Goal: Task Accomplishment & Management: Use online tool/utility

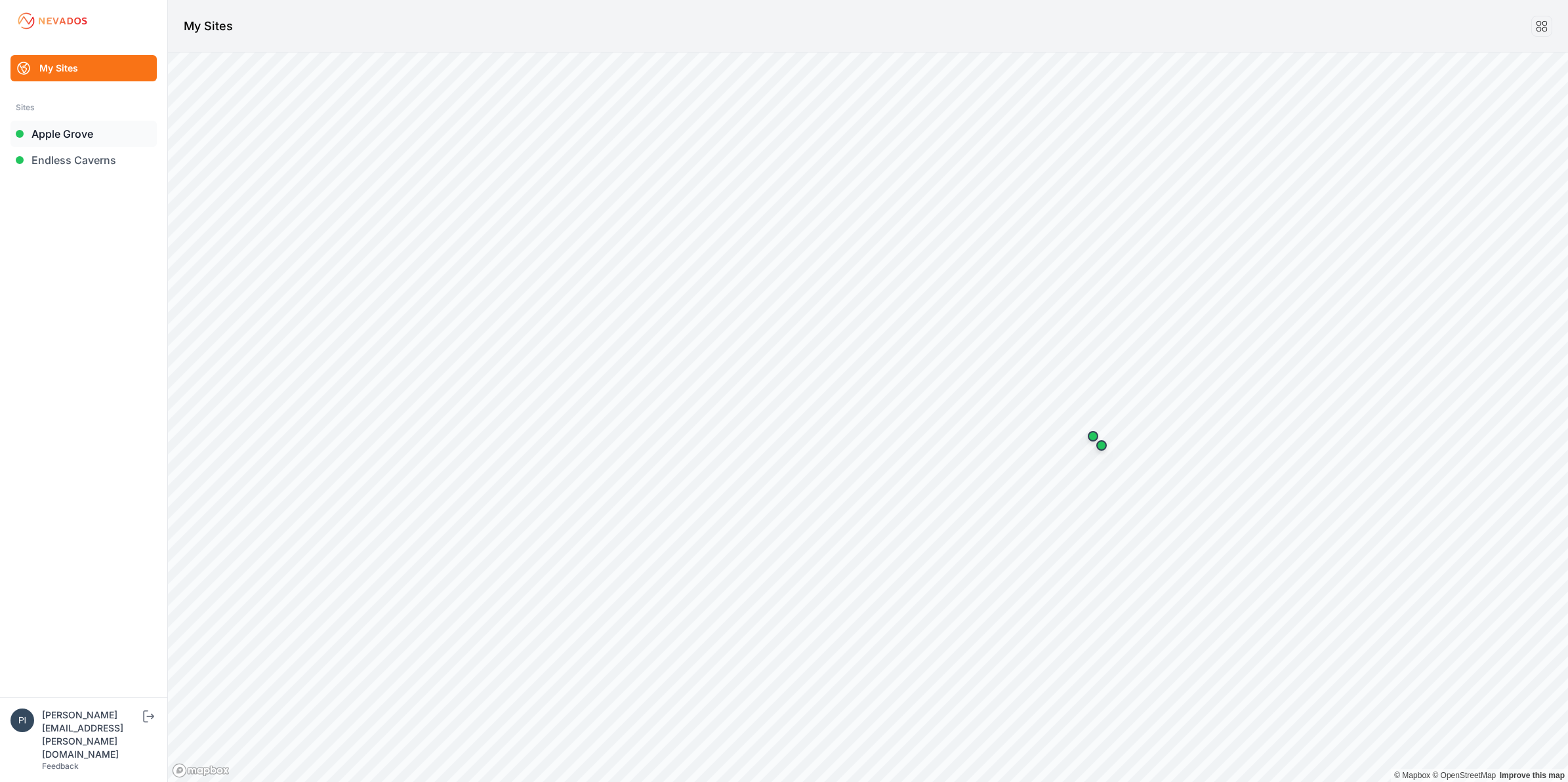
click at [70, 126] on link "Apple Grove" at bounding box center [84, 134] width 146 height 26
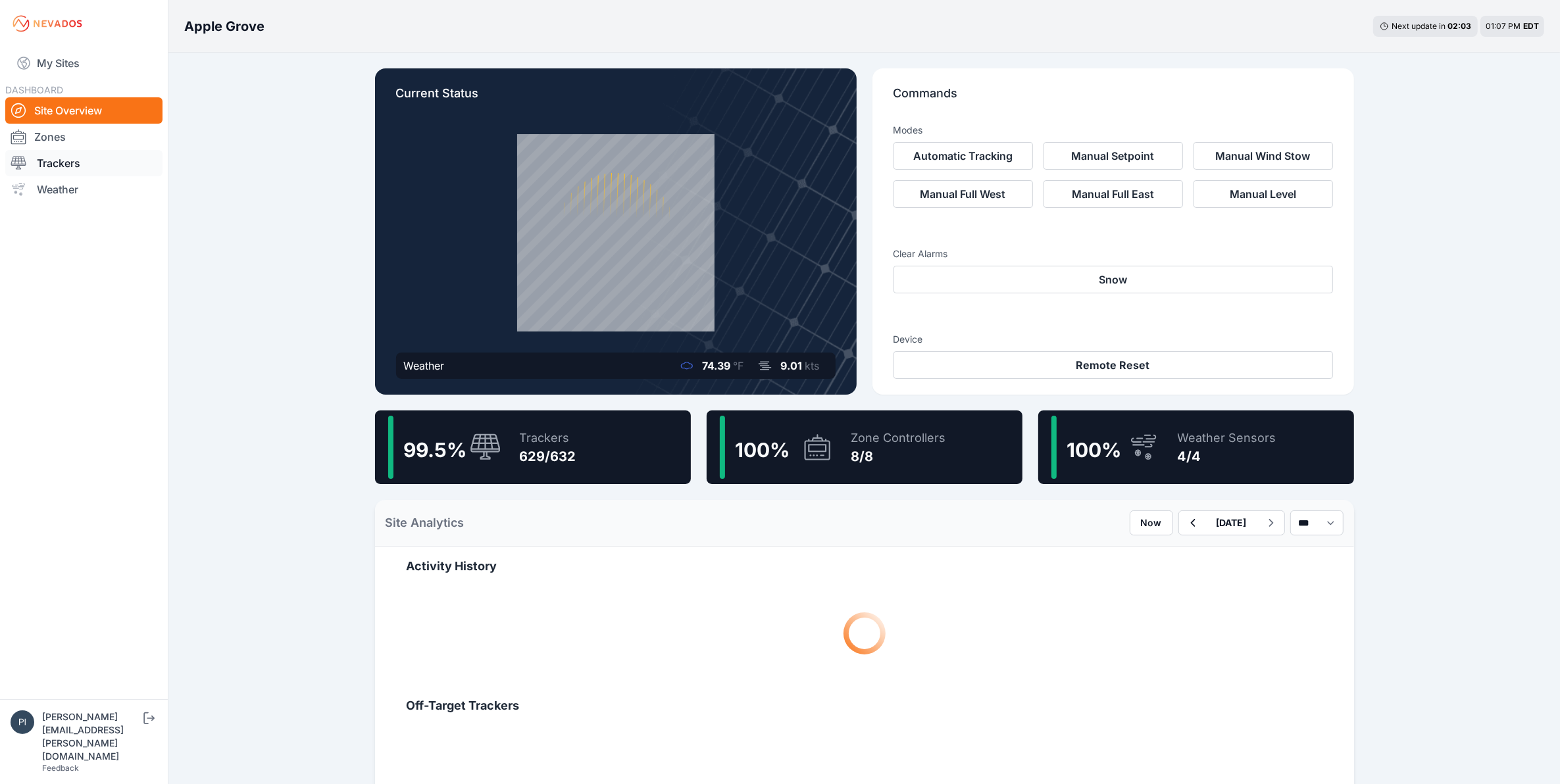
click at [107, 166] on link "Trackers" at bounding box center [84, 163] width 158 height 26
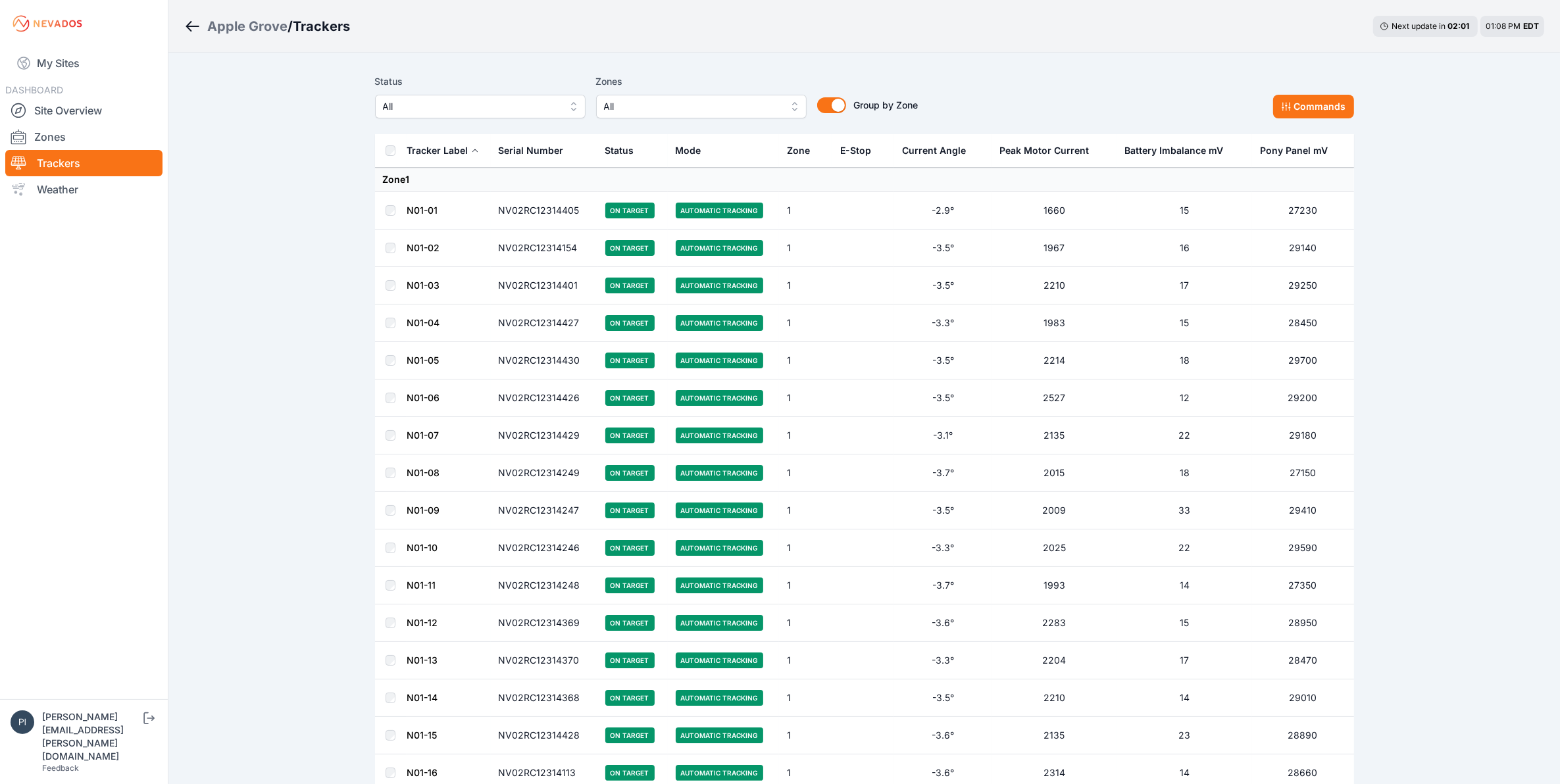
click at [514, 123] on div "Status All Zones All Group by Zone Group by Zone Commands" at bounding box center [864, 101] width 979 height 66
click at [514, 113] on span "All" at bounding box center [472, 106] width 177 height 15
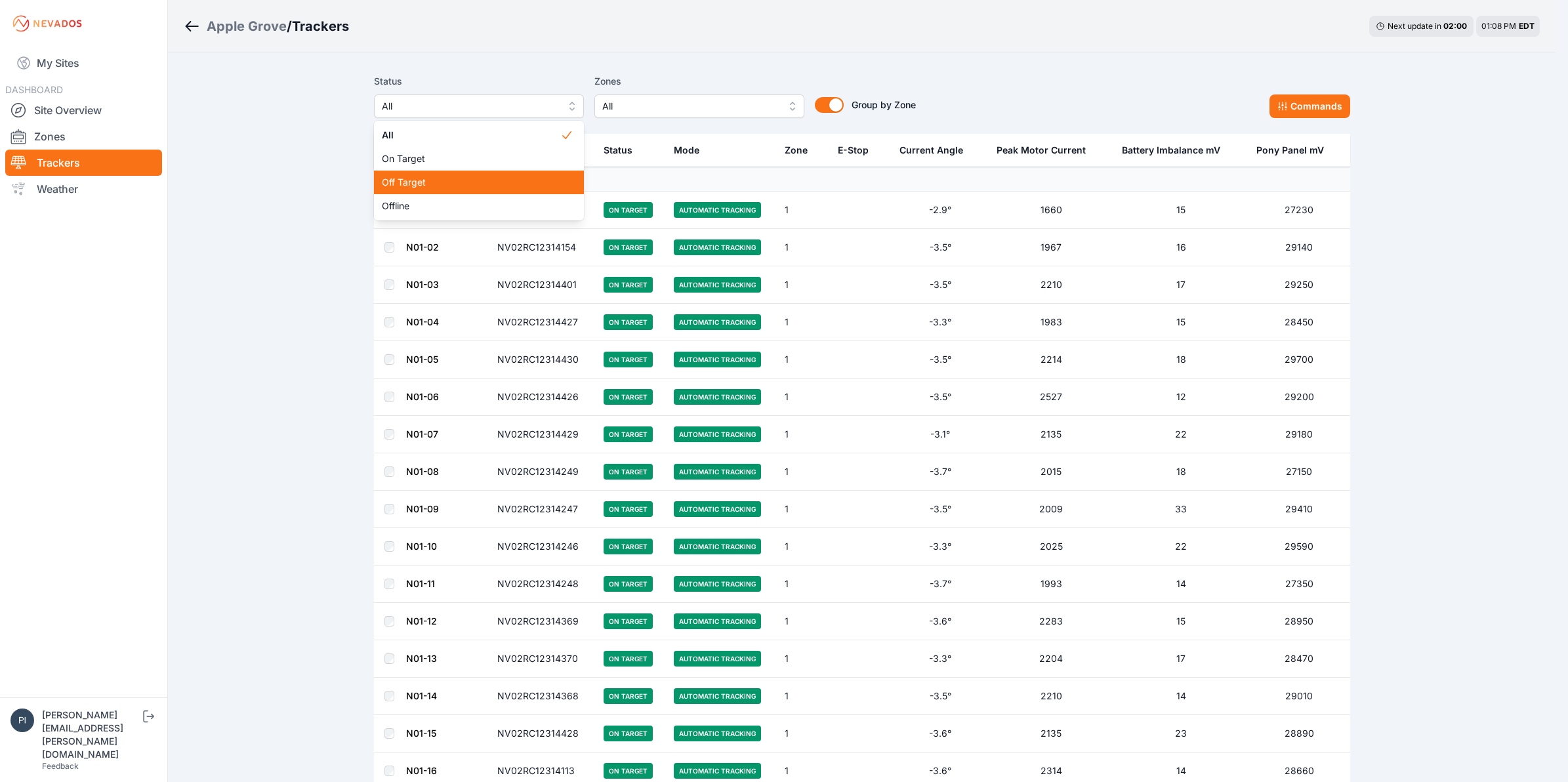
click at [484, 172] on div "Off Target" at bounding box center [478, 183] width 210 height 24
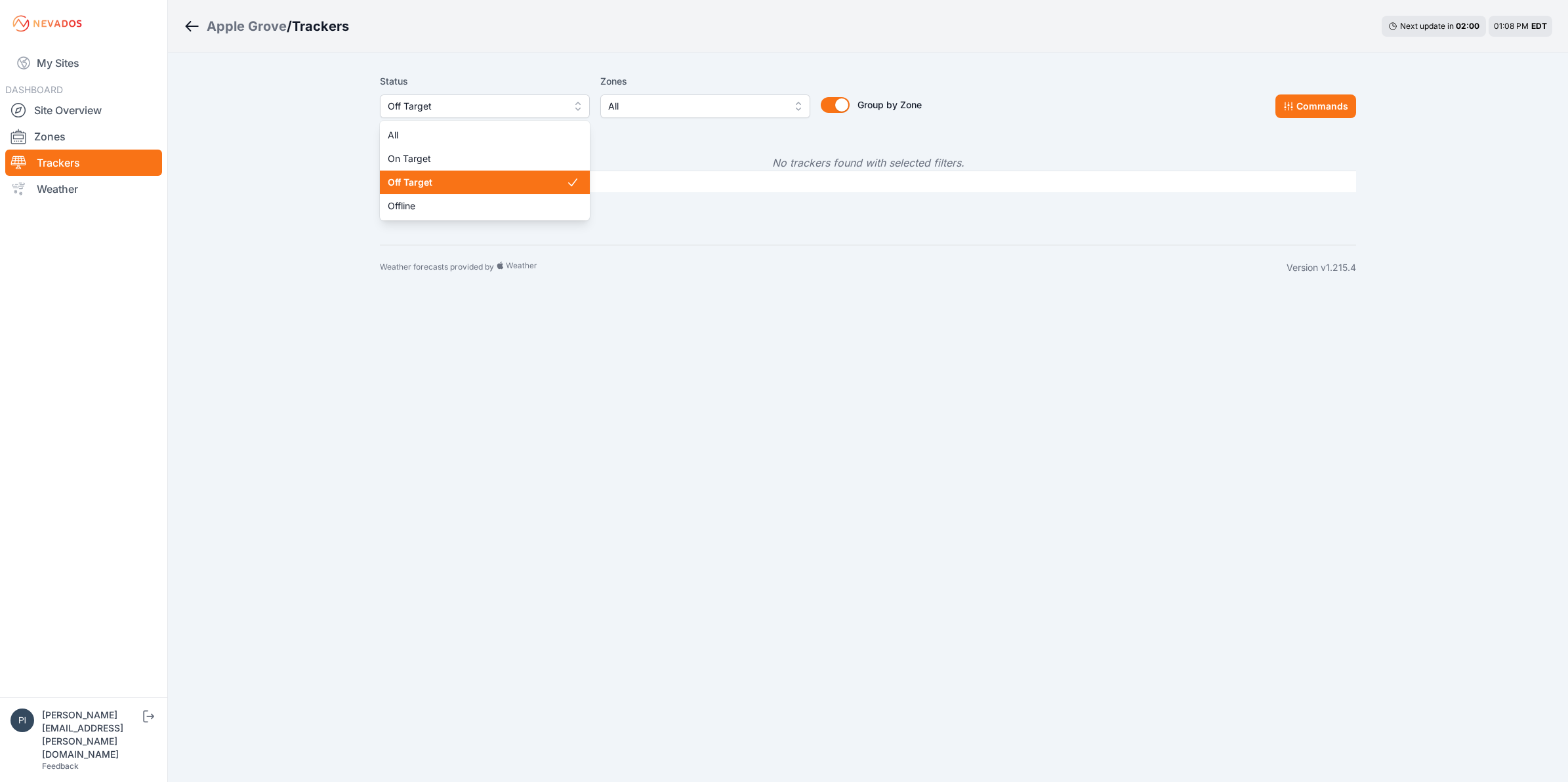
click at [472, 98] on span "Off Target" at bounding box center [476, 105] width 176 height 15
click at [466, 208] on span "Offline" at bounding box center [477, 206] width 179 height 13
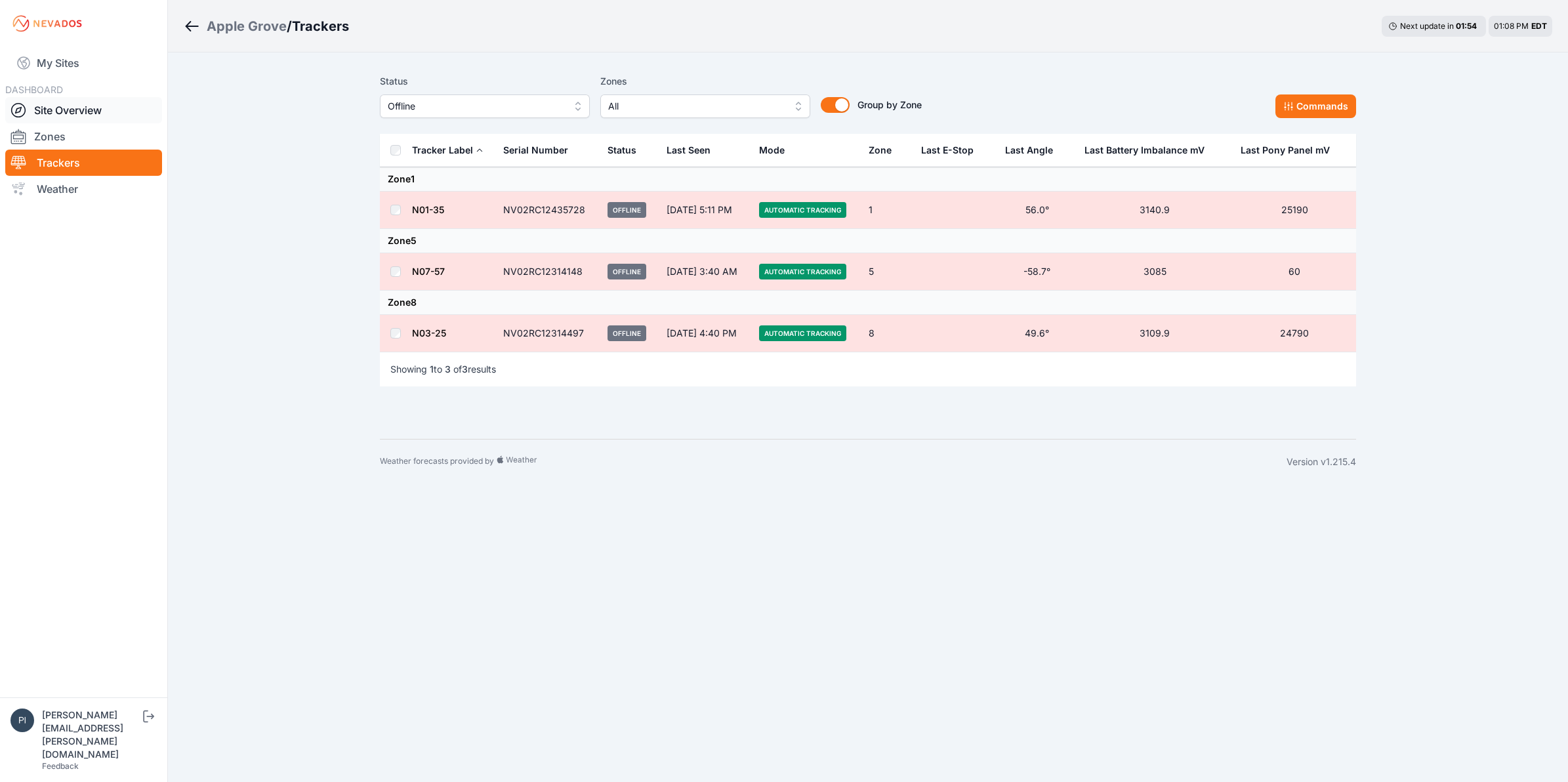
click at [59, 103] on link "Site Overview" at bounding box center [84, 110] width 157 height 26
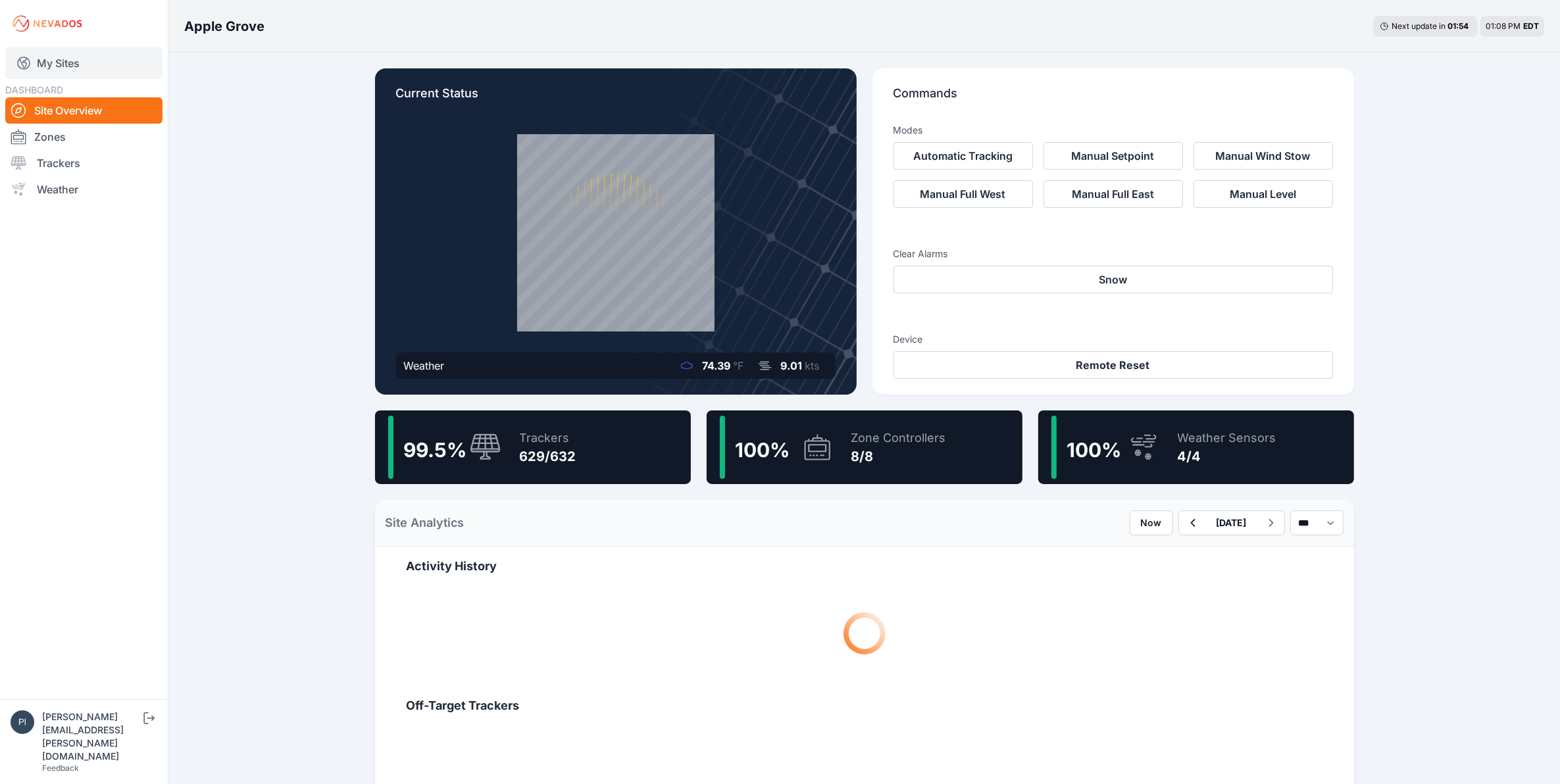
click at [65, 75] on link "My Sites" at bounding box center [84, 63] width 158 height 32
click at [87, 67] on link "My Sites" at bounding box center [84, 63] width 158 height 32
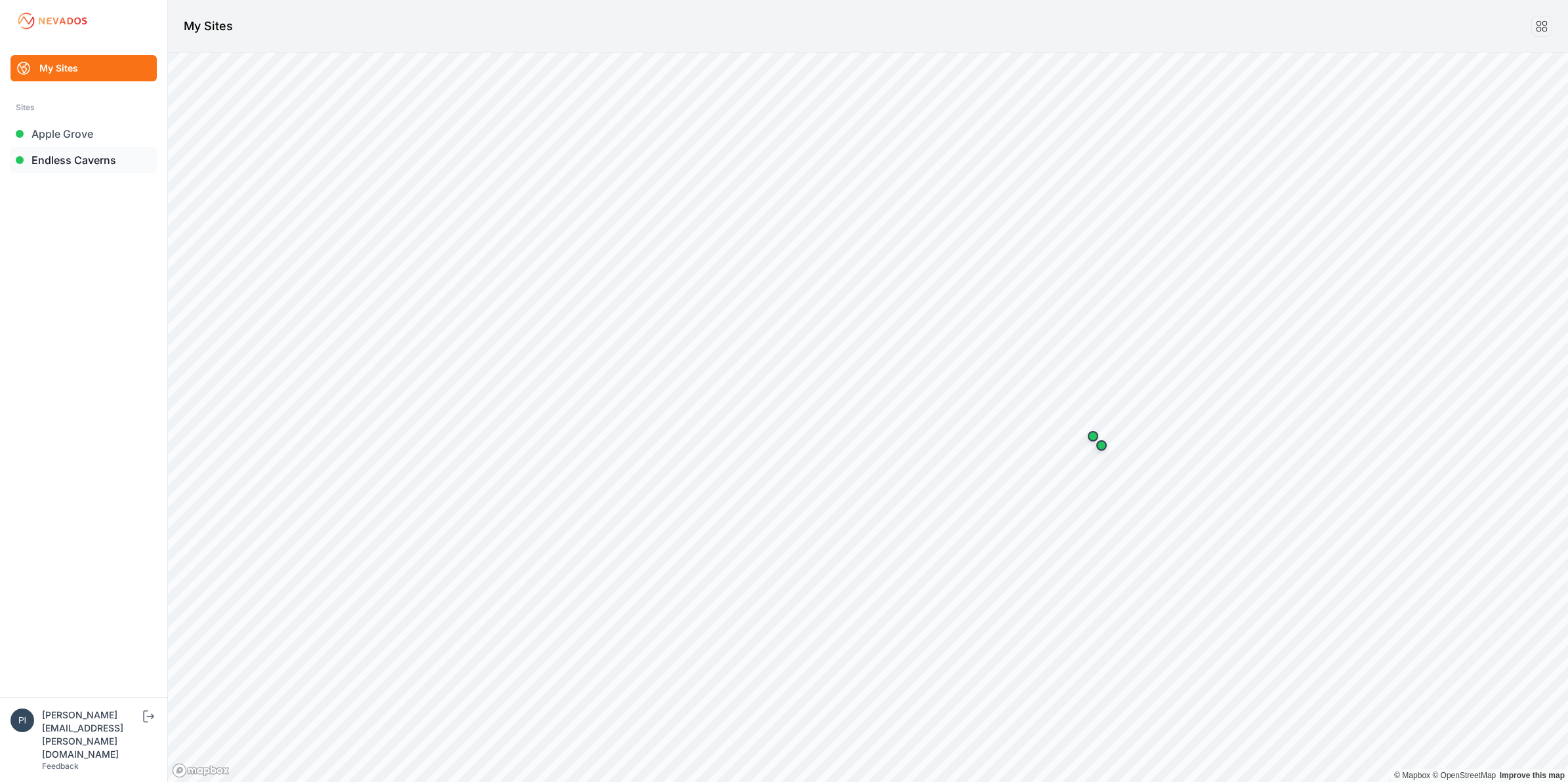
click at [105, 159] on link "Endless Caverns" at bounding box center [84, 160] width 146 height 26
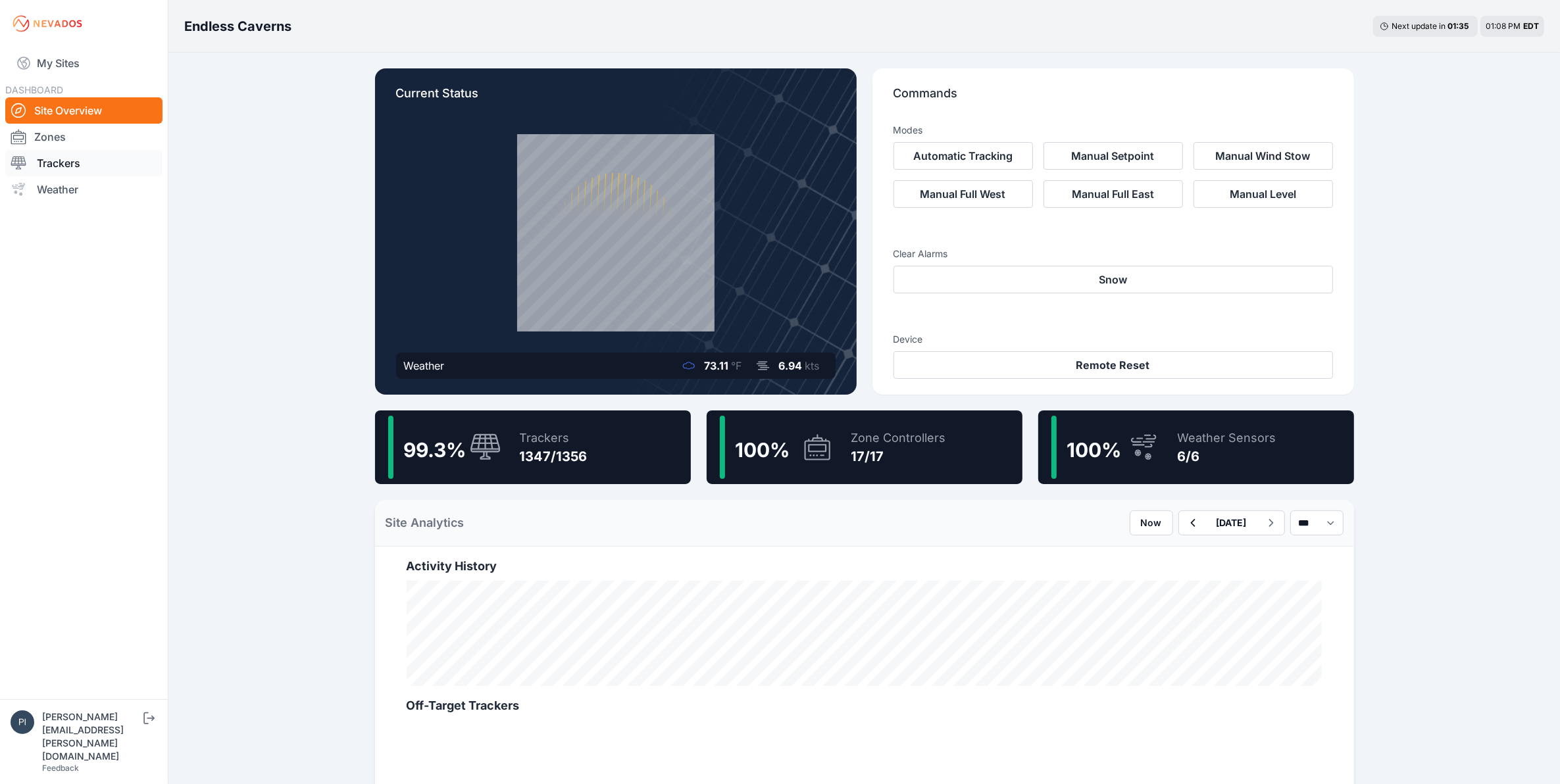
click at [84, 152] on link "Trackers" at bounding box center [84, 163] width 158 height 26
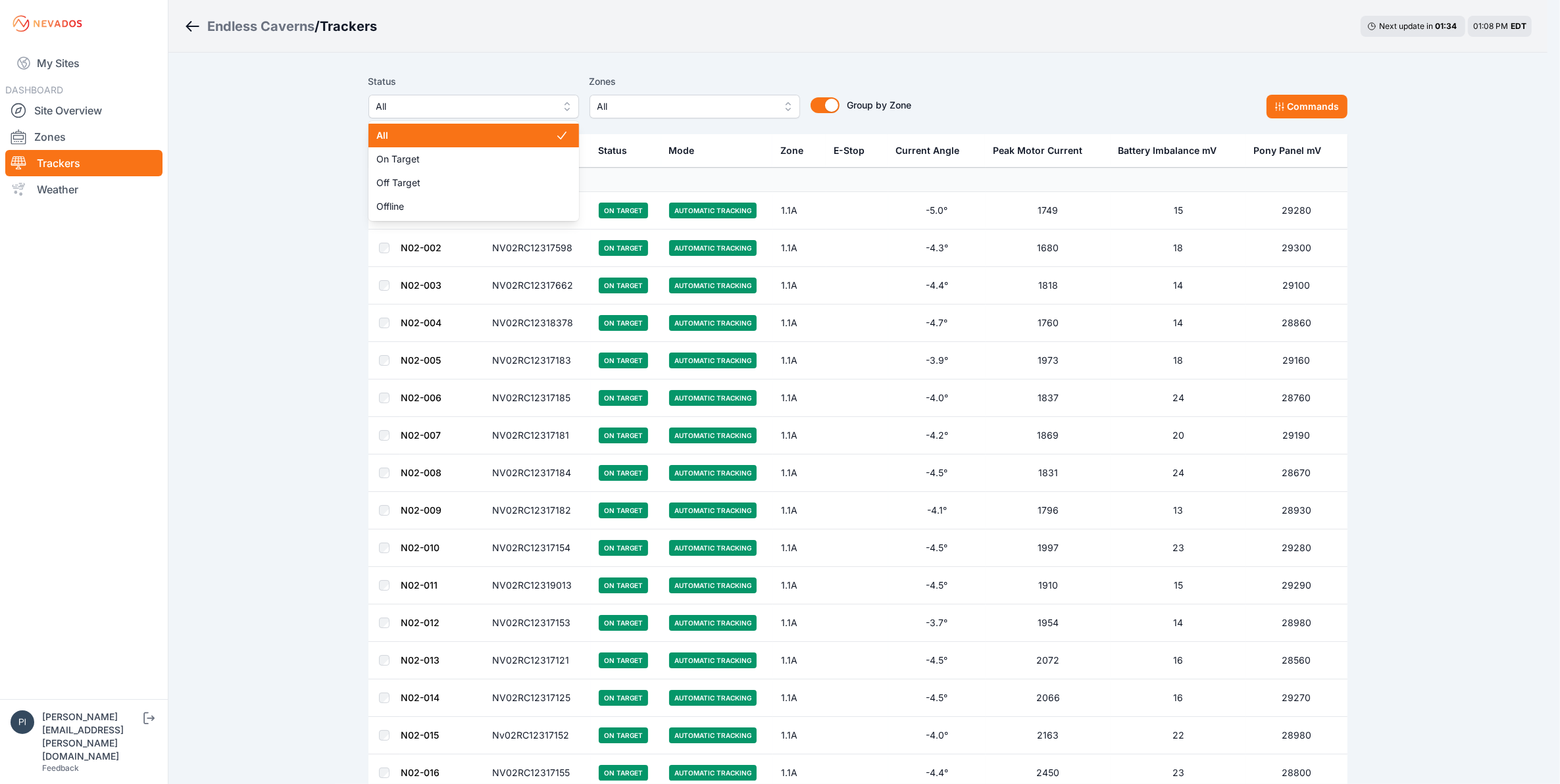
click at [462, 112] on span "All" at bounding box center [464, 106] width 177 height 15
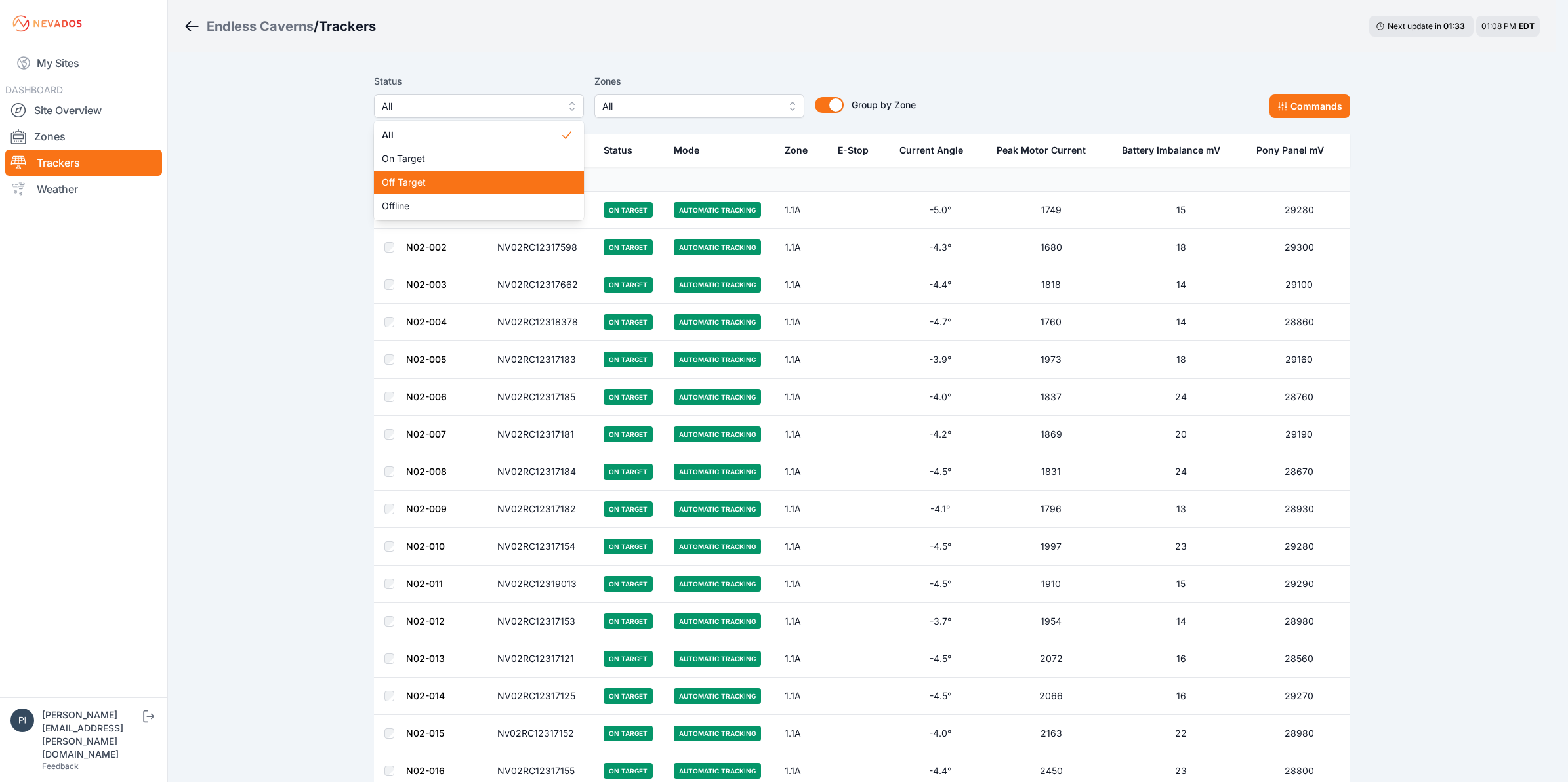
click at [441, 173] on div "Off Target" at bounding box center [478, 183] width 210 height 24
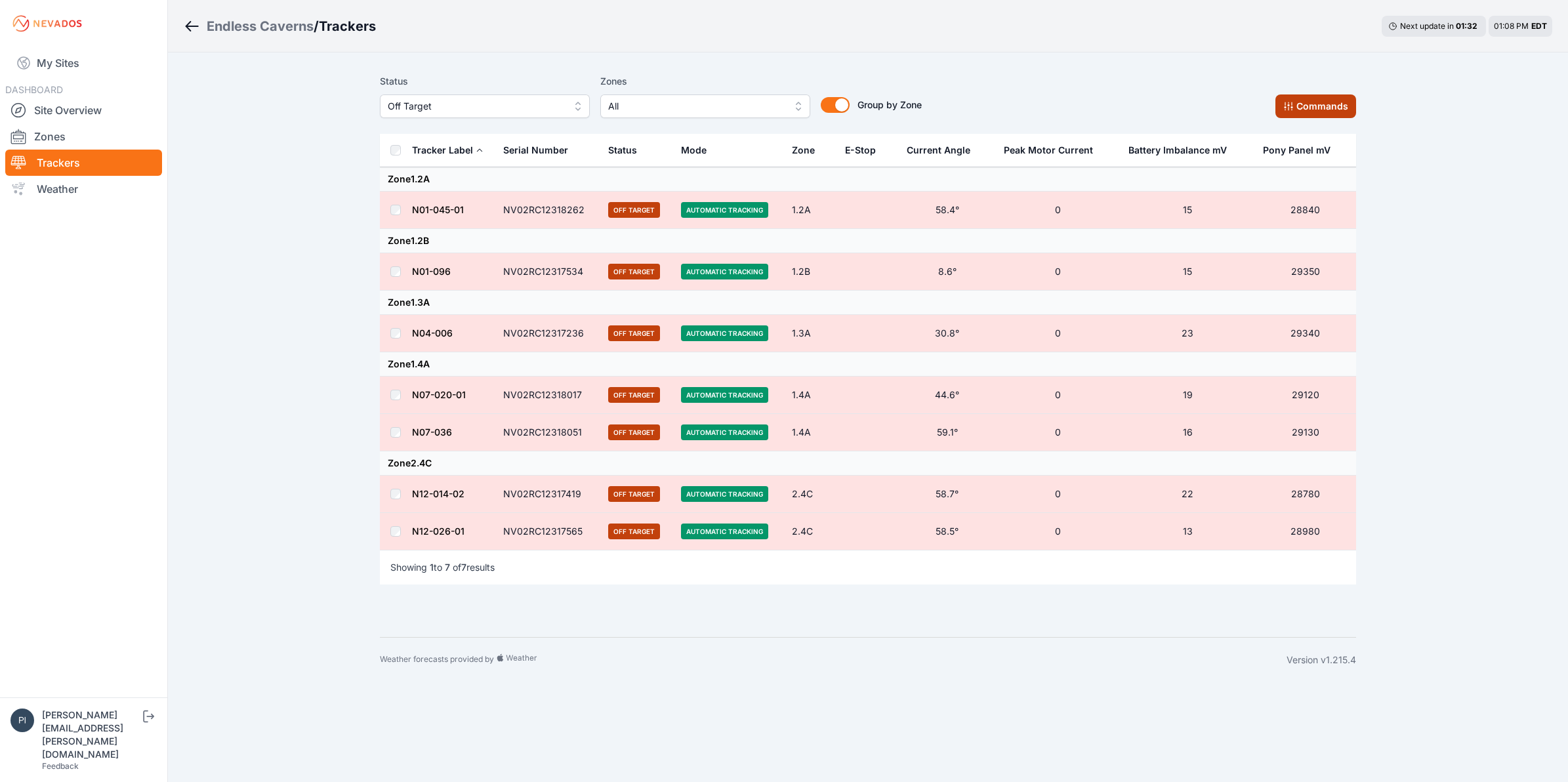
click at [1329, 109] on button "Commands" at bounding box center [1316, 106] width 81 height 24
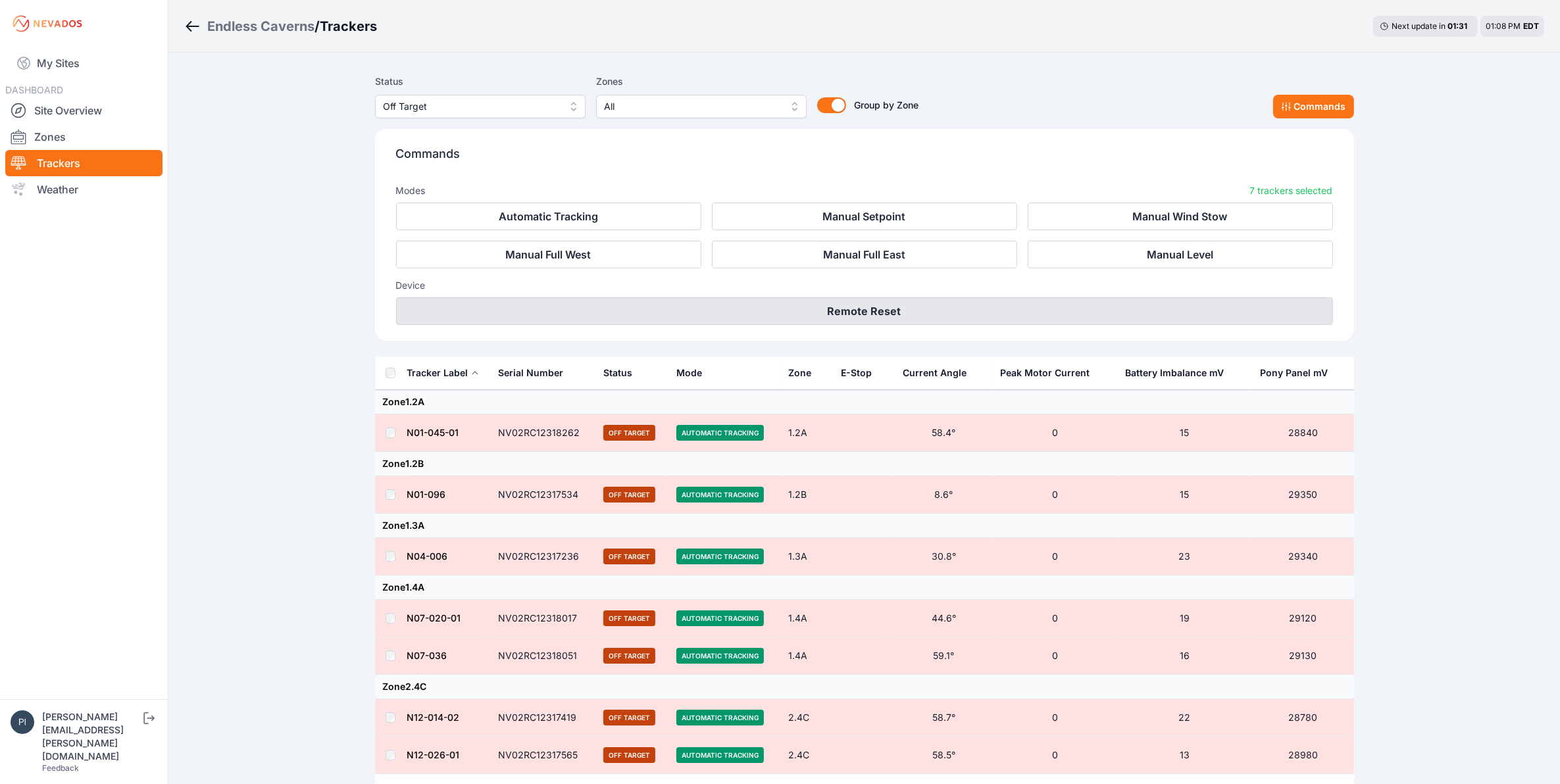
click at [934, 307] on button "Remote Reset" at bounding box center [864, 311] width 937 height 27
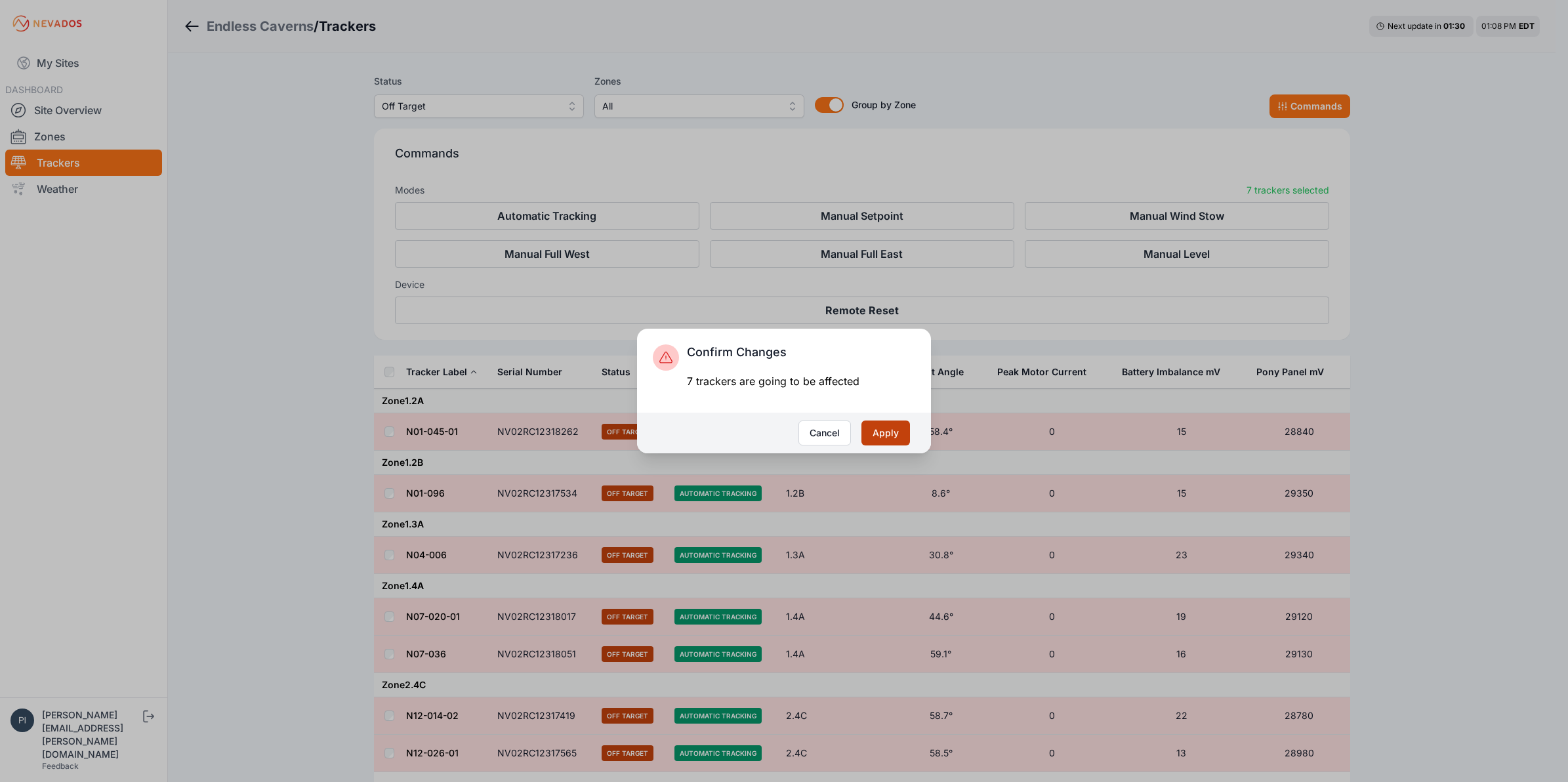
click at [876, 431] on button "Apply" at bounding box center [885, 432] width 48 height 25
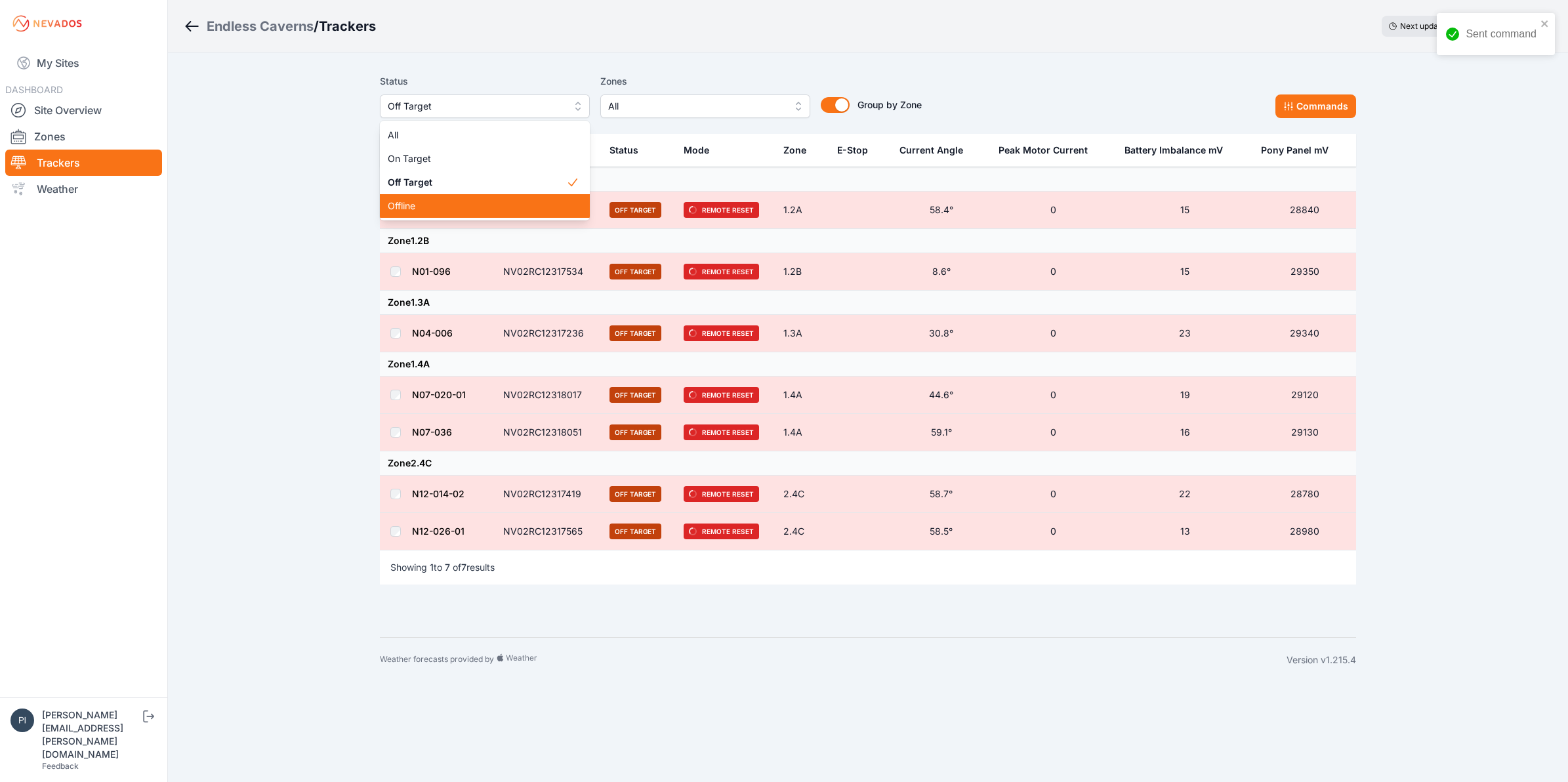
click at [428, 194] on div "Offline" at bounding box center [484, 206] width 210 height 24
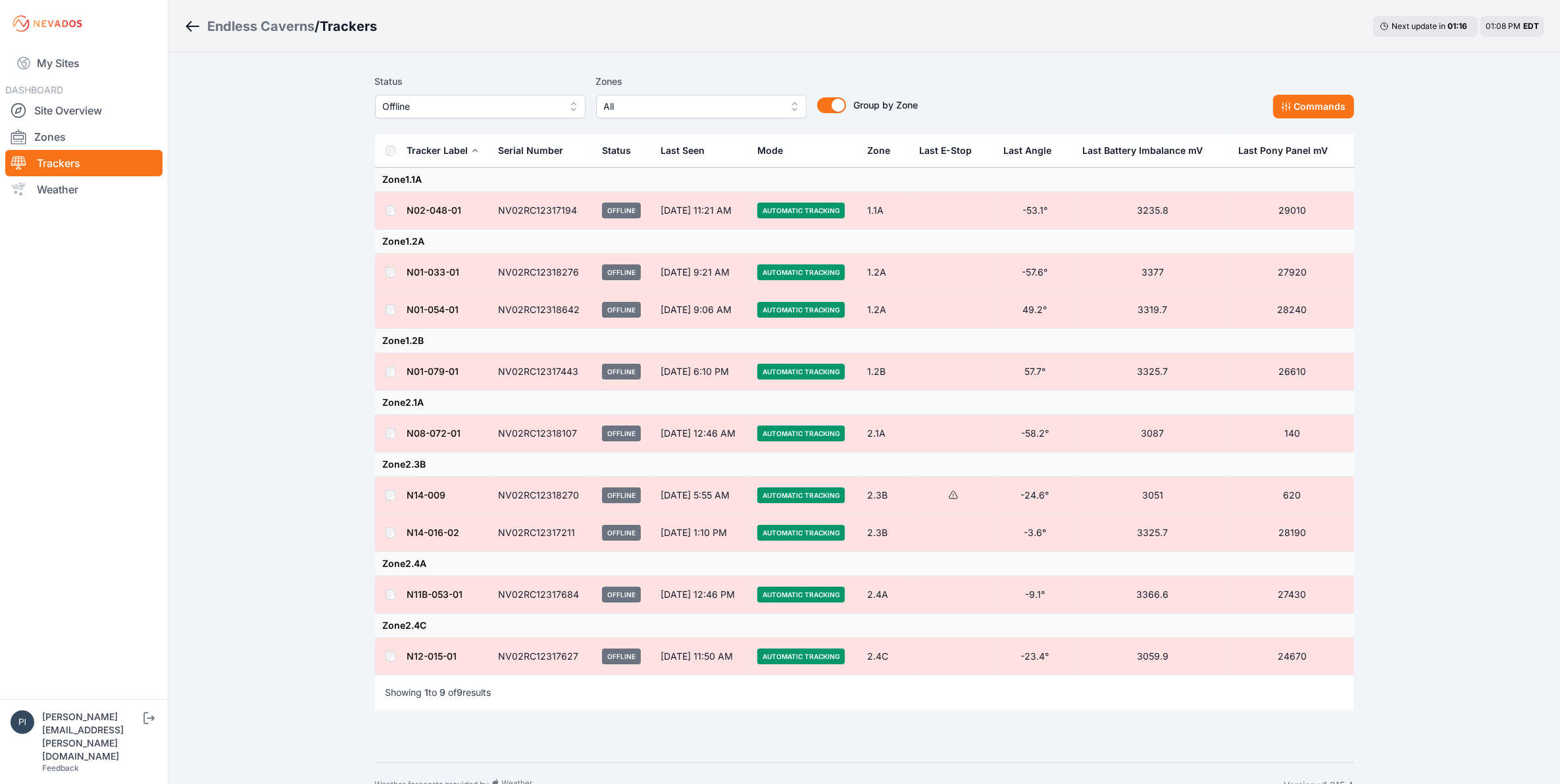
click at [397, 596] on td at bounding box center [391, 595] width 32 height 37
click at [1310, 108] on button "Commands" at bounding box center [1313, 107] width 81 height 24
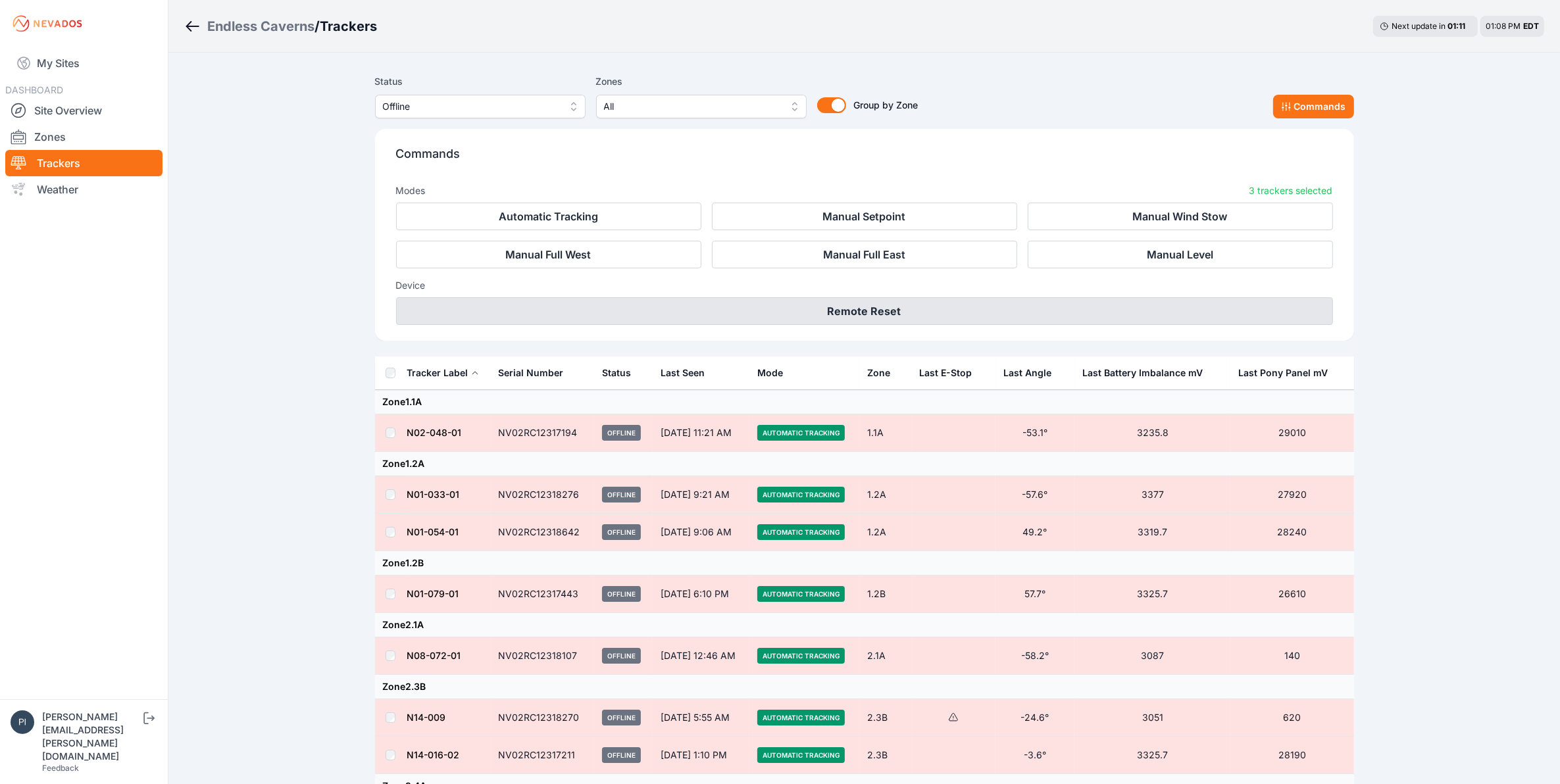
click at [765, 324] on button "Remote Reset" at bounding box center [864, 311] width 937 height 27
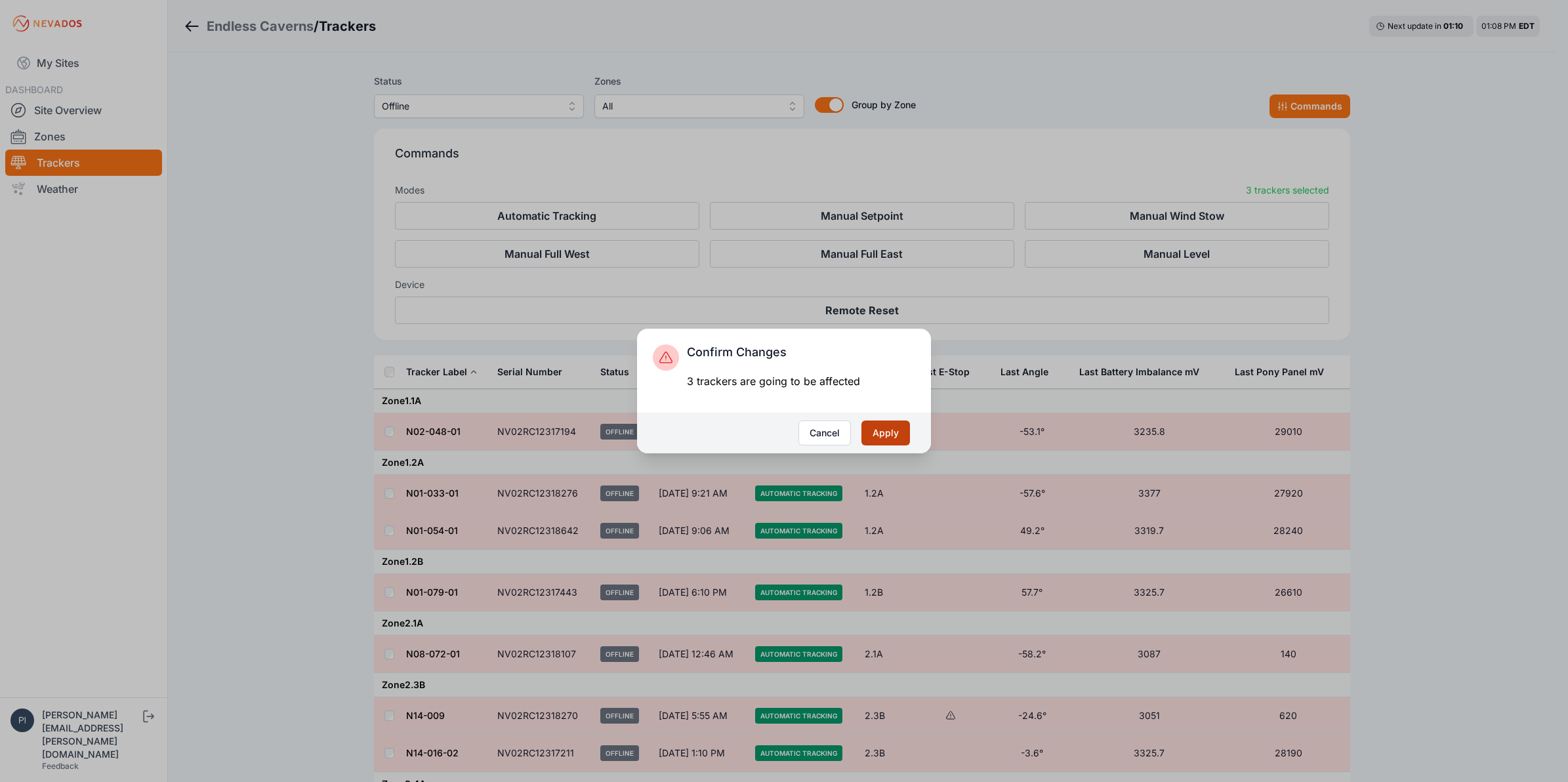
click at [895, 435] on button "Apply" at bounding box center [885, 432] width 48 height 25
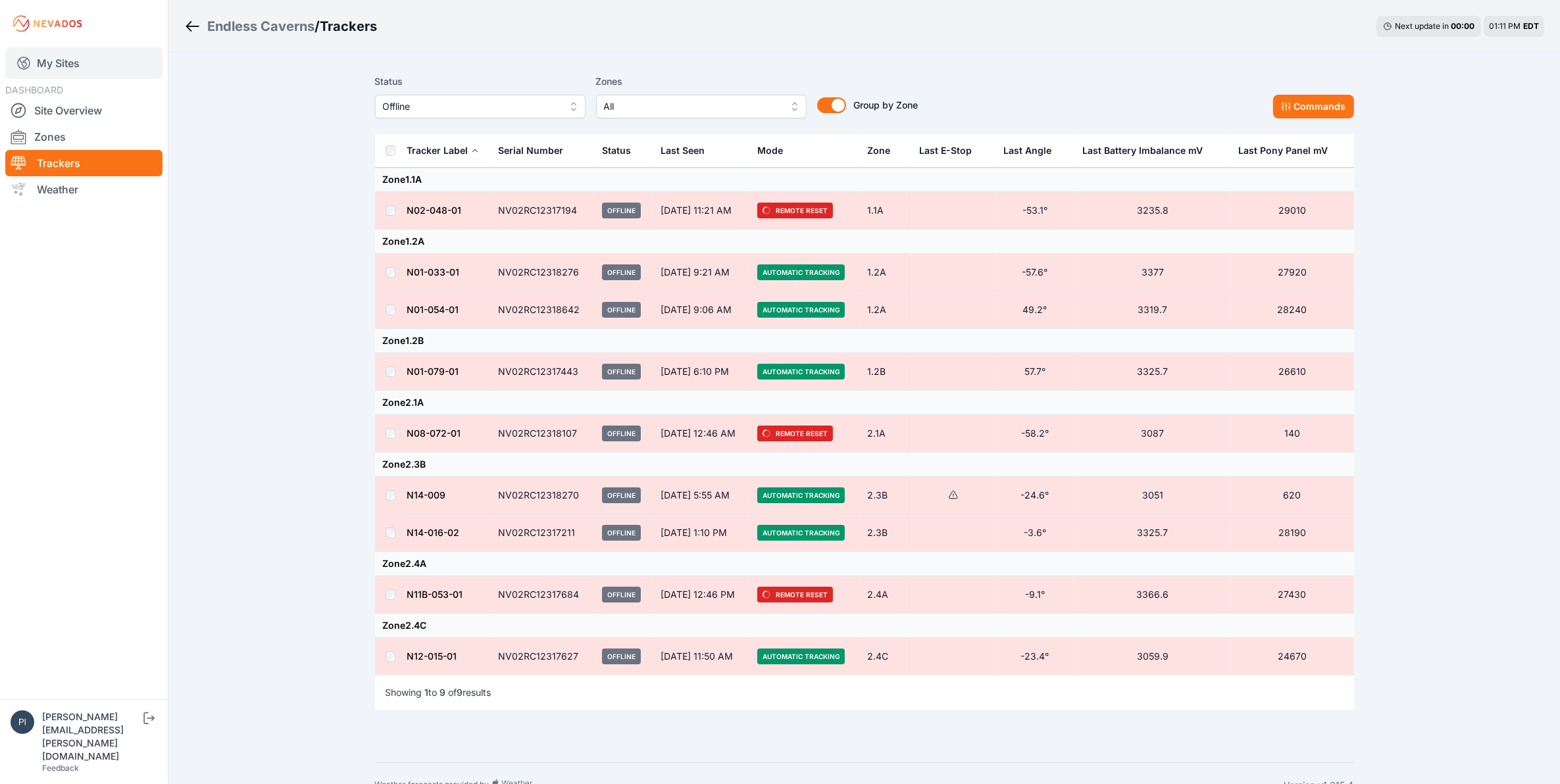
click at [79, 70] on link "My Sites" at bounding box center [84, 63] width 158 height 32
